Goal: Transaction & Acquisition: Purchase product/service

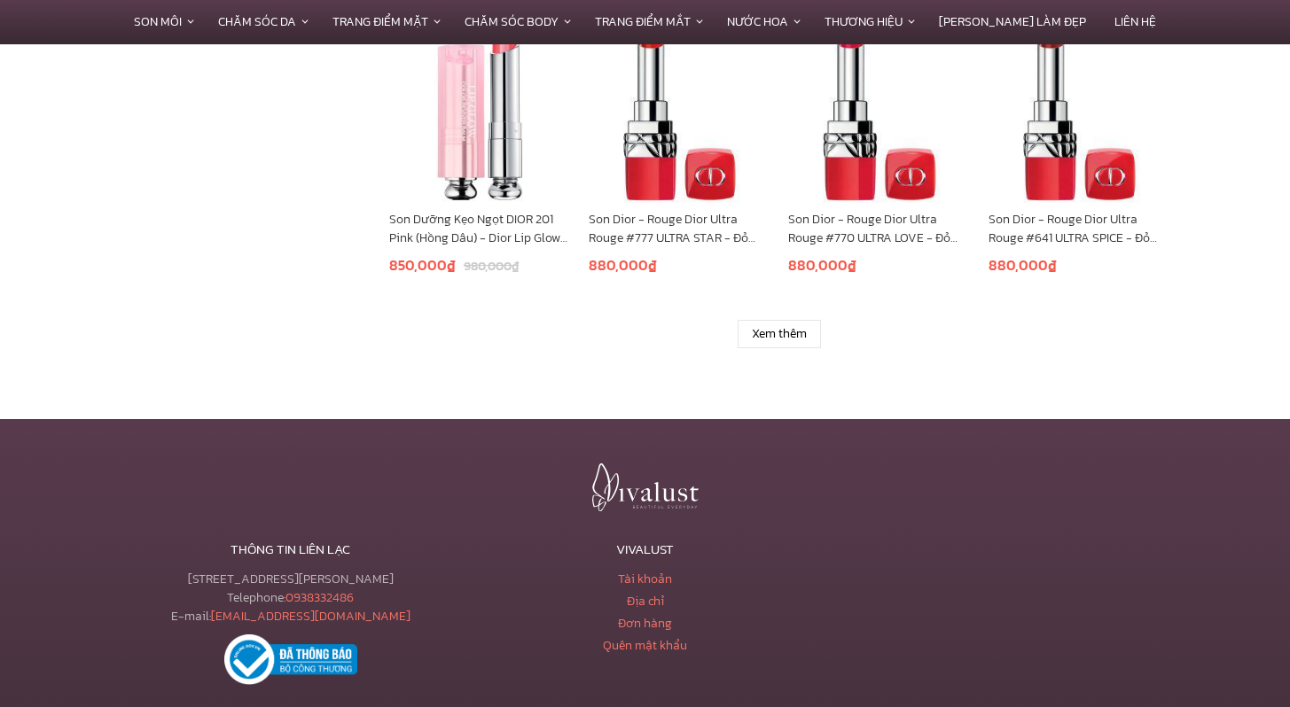
scroll to position [1334, 0]
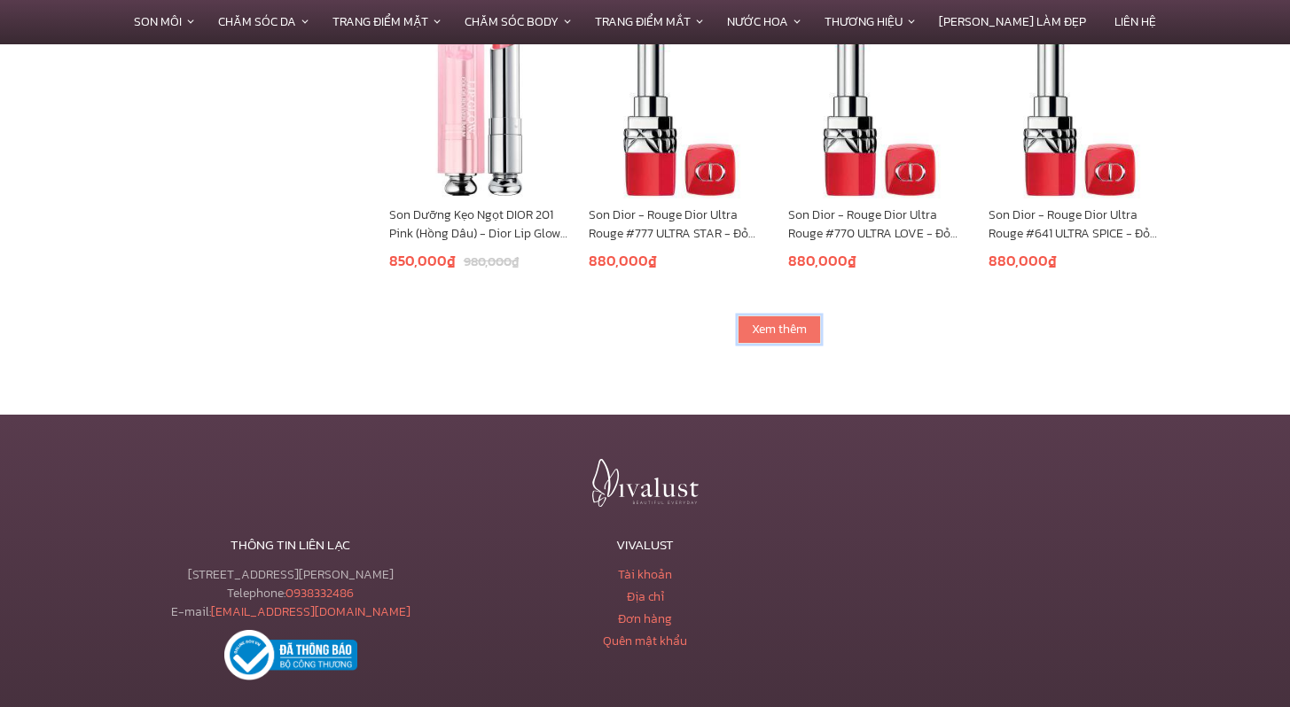
click at [774, 334] on link "Xem thêm" at bounding box center [778, 330] width 83 height 28
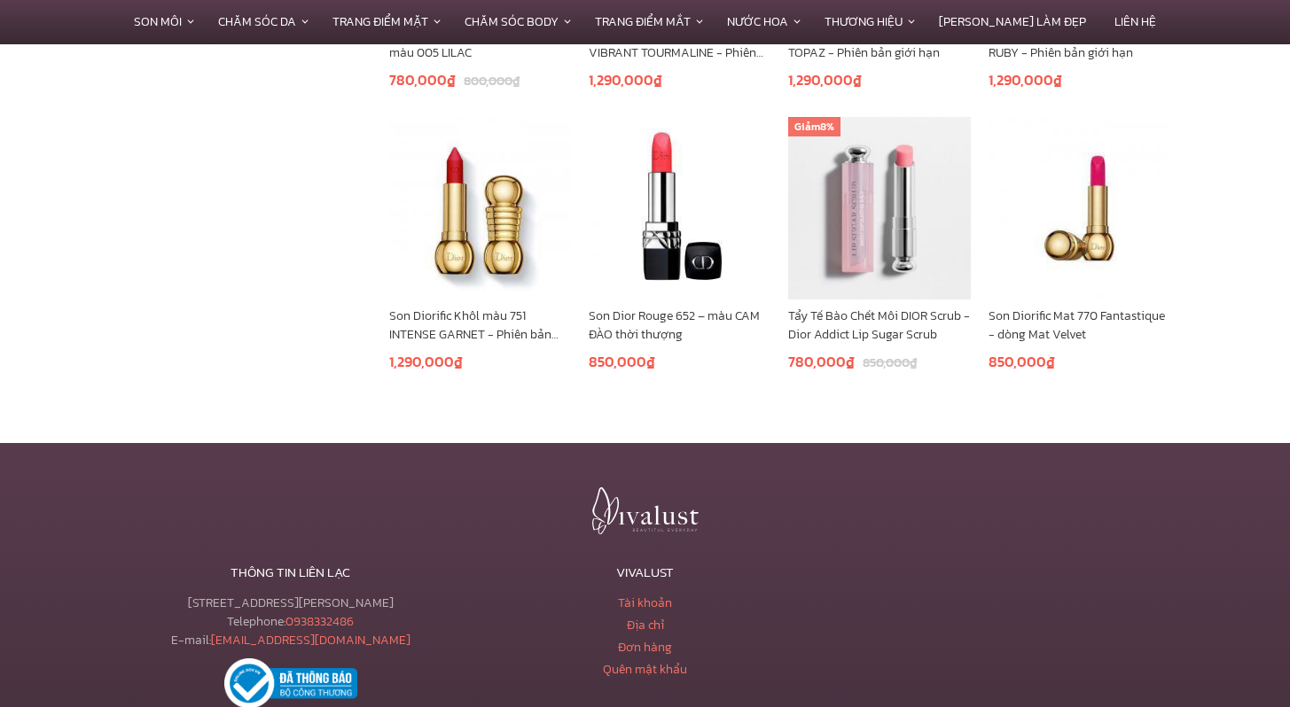
scroll to position [2020, 0]
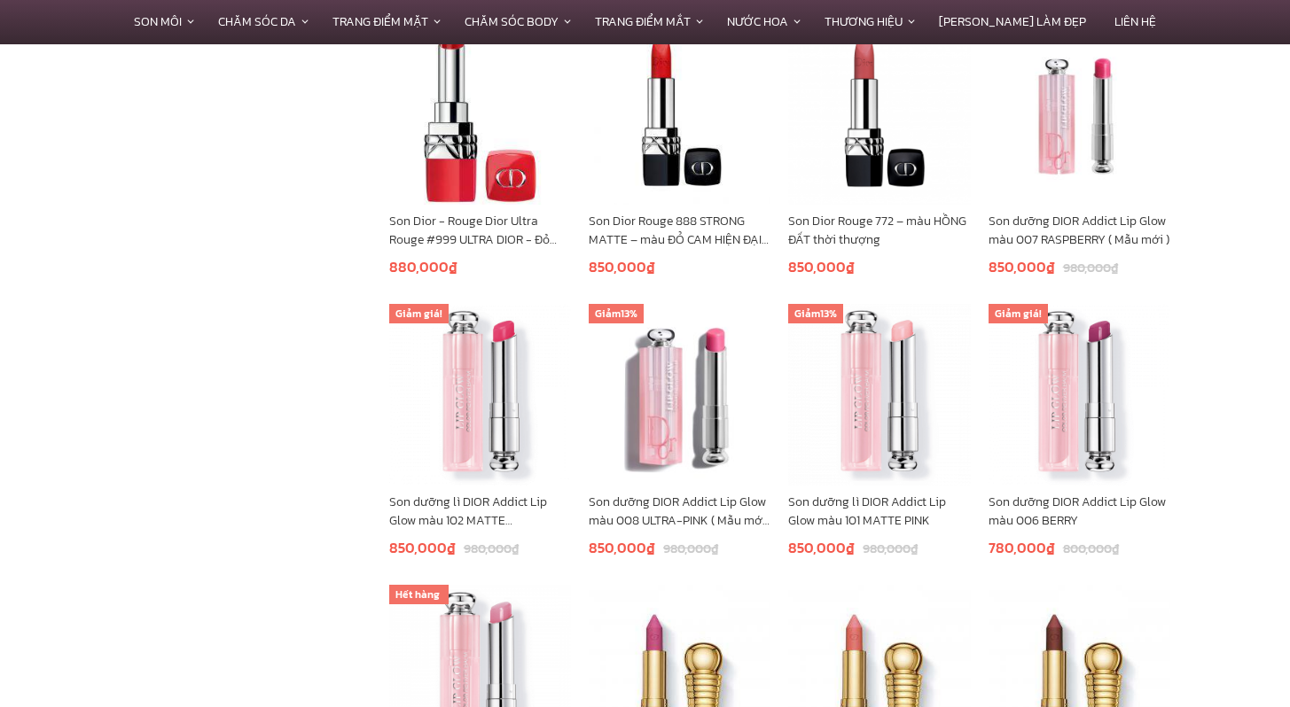
scroll to position [1605, 0]
